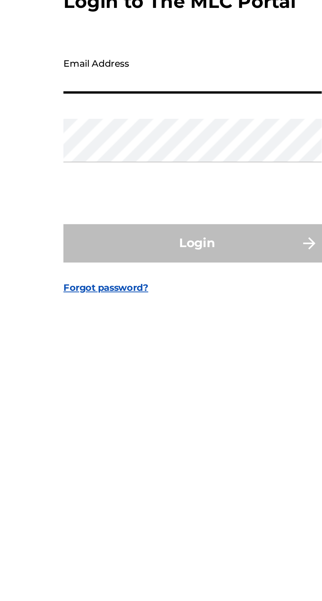
click at [125, 291] on input "Email Address" at bounding box center [158, 282] width 111 height 19
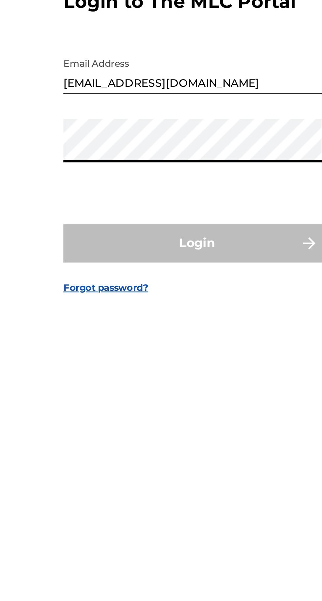
click at [182, 291] on input "[EMAIL_ADDRESS][DOMAIN_NAME]" at bounding box center [158, 282] width 111 height 19
type input "[EMAIL_ADDRESS][DOMAIN_NAME]"
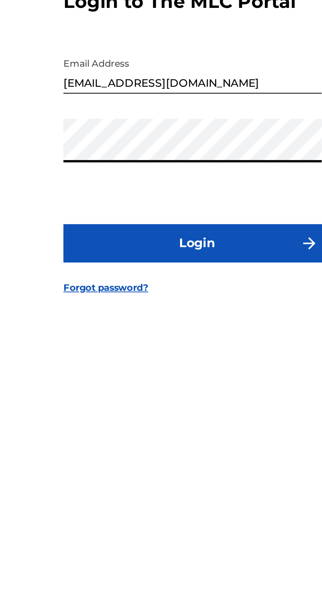
click at [168, 364] on button "Login" at bounding box center [160, 356] width 115 height 16
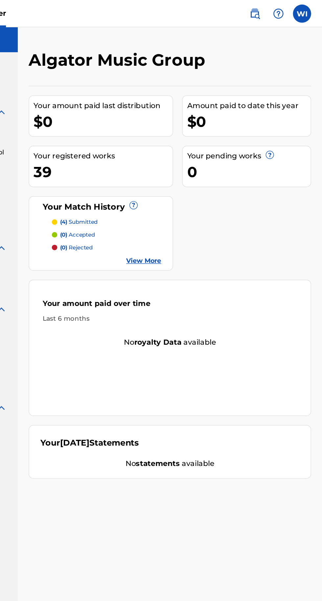
click at [242, 217] on div "Your amount paid over time" at bounding box center [212, 221] width 184 height 11
